Goal: Use online tool/utility: Utilize a website feature to perform a specific function

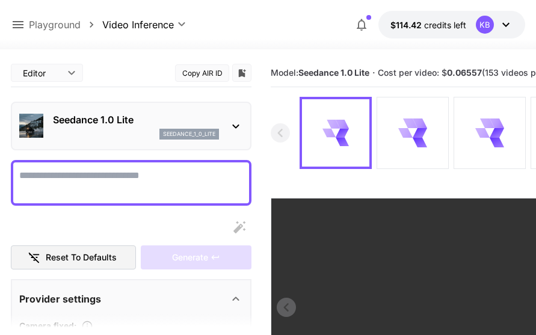
scroll to position [13, 0]
